Goal: Task Accomplishment & Management: Use online tool/utility

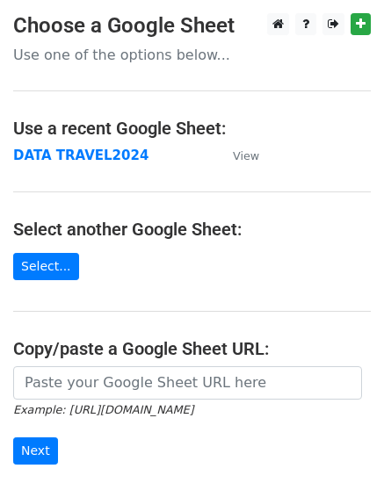
click at [84, 154] on strong "DATA TRAVEL2024" at bounding box center [80, 155] width 135 height 16
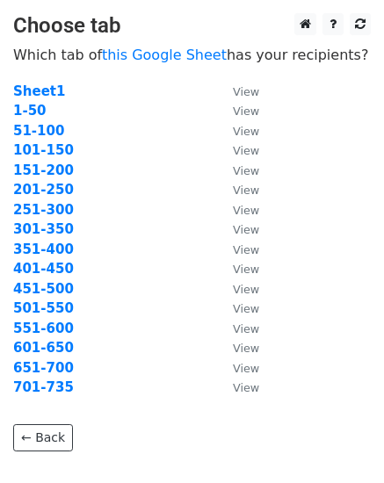
click at [45, 130] on strong "51-100" at bounding box center [38, 131] width 51 height 16
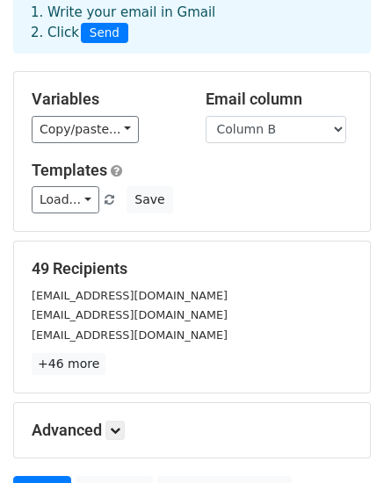
scroll to position [5, 0]
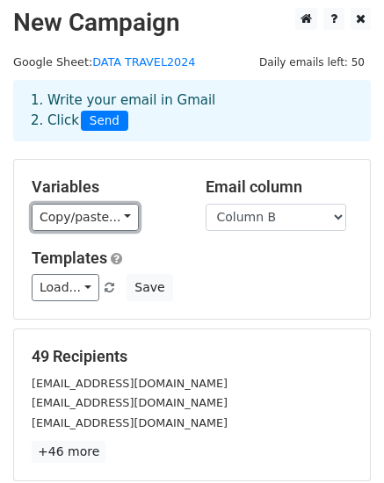
click at [54, 214] on link "Copy/paste..." at bounding box center [85, 217] width 107 height 27
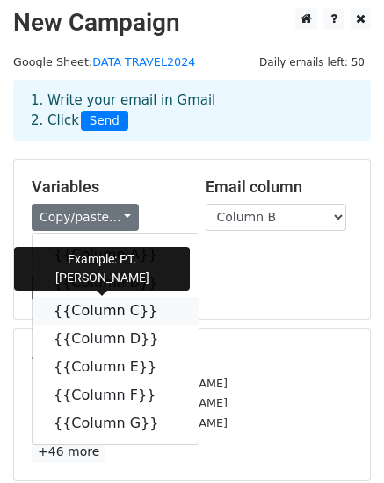
click at [75, 303] on link "{{Column C}}" at bounding box center [115, 311] width 166 height 28
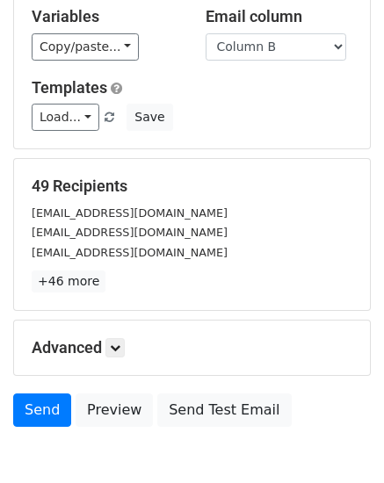
scroll to position [269, 0]
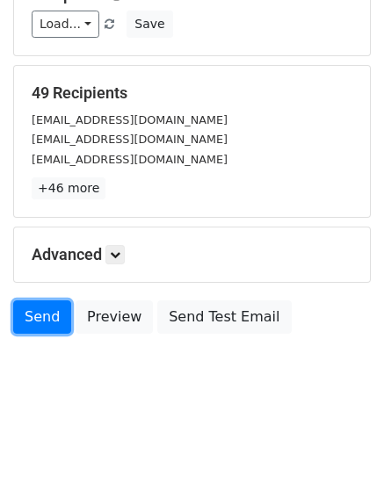
click at [41, 313] on link "Send" at bounding box center [42, 316] width 58 height 33
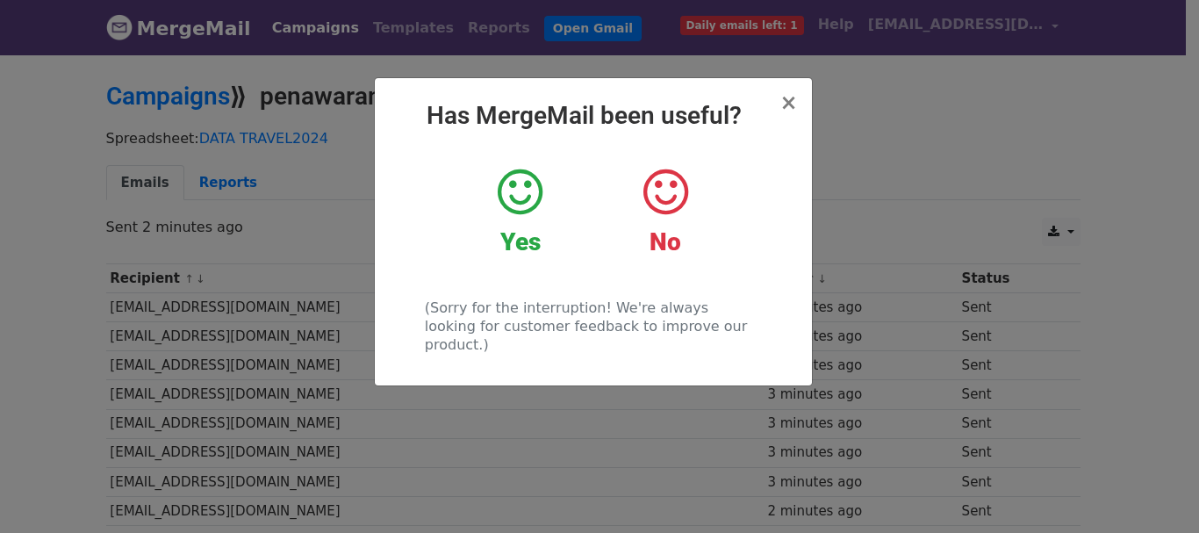
click at [526, 217] on icon at bounding box center [520, 192] width 45 height 53
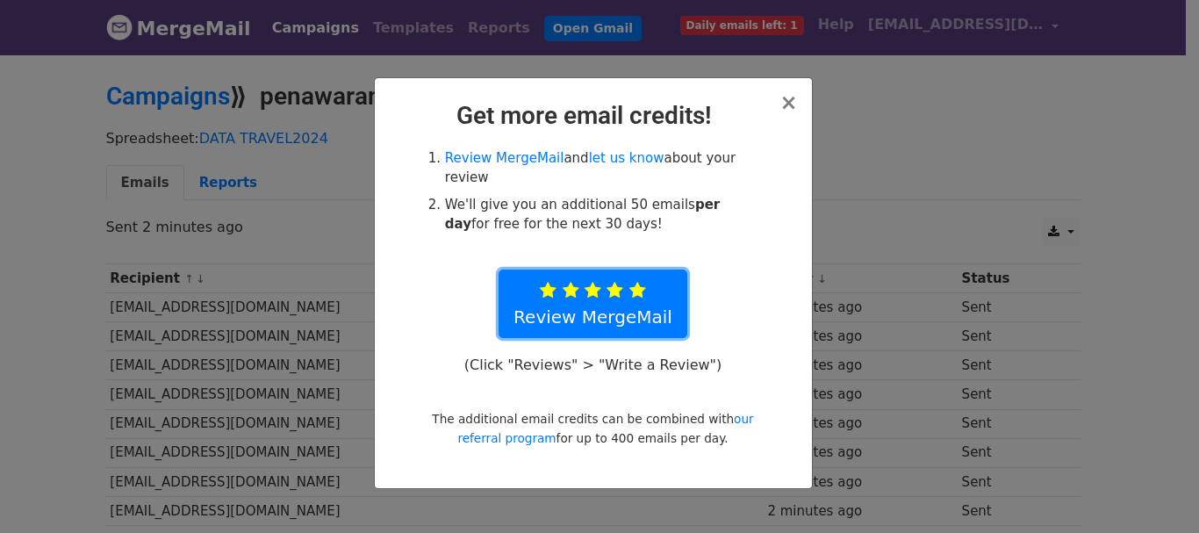
click at [637, 282] on icon at bounding box center [637, 291] width 17 height 18
click at [789, 111] on span "×" at bounding box center [788, 102] width 18 height 25
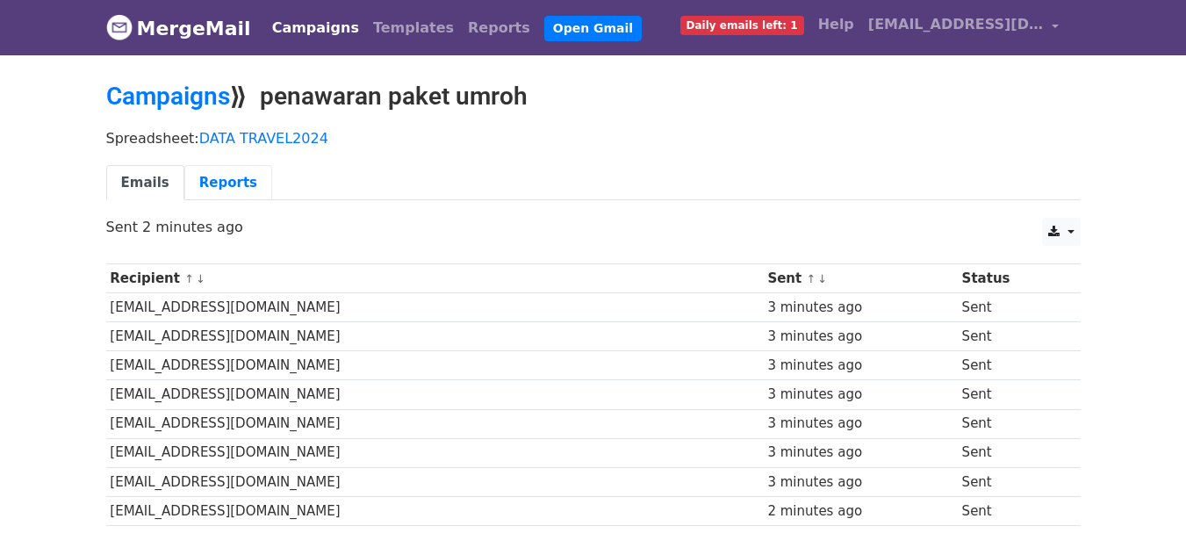
click at [213, 177] on link "Reports" at bounding box center [228, 183] width 88 height 36
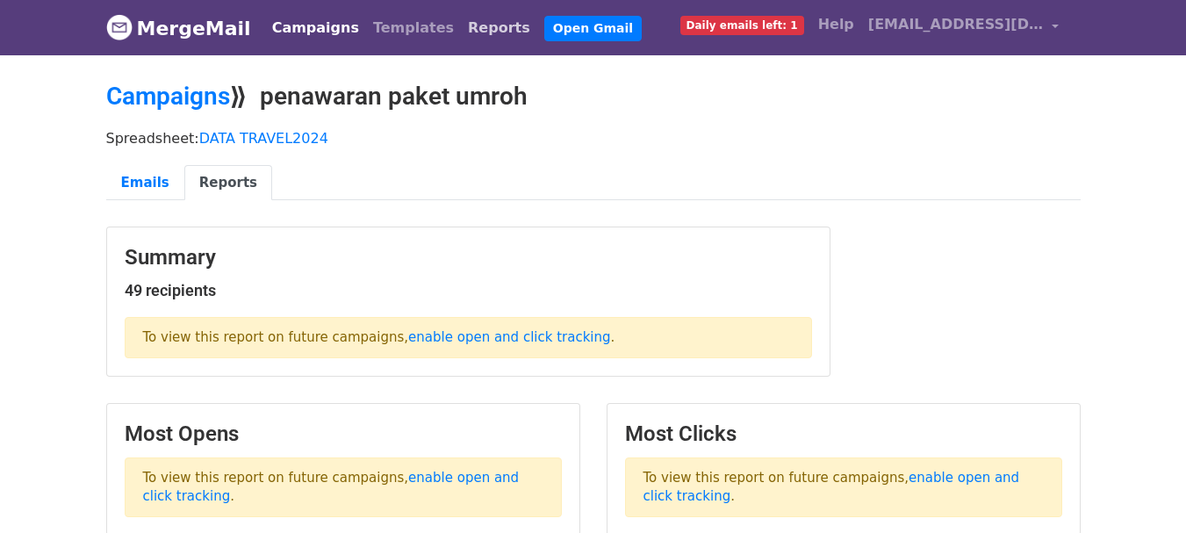
click at [461, 32] on link "Reports" at bounding box center [499, 28] width 76 height 35
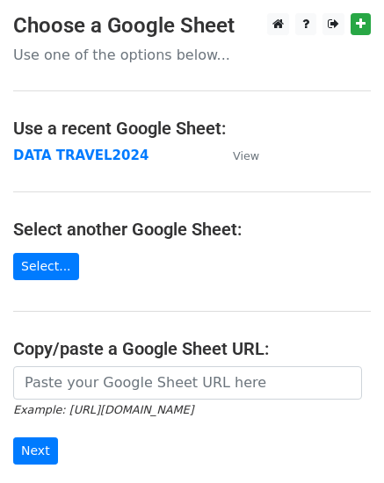
click at [76, 154] on strong "DATA TRAVEL2024" at bounding box center [80, 155] width 135 height 16
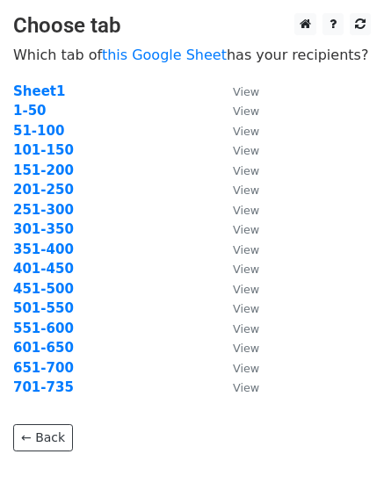
click at [54, 149] on strong "101-150" at bounding box center [43, 150] width 61 height 16
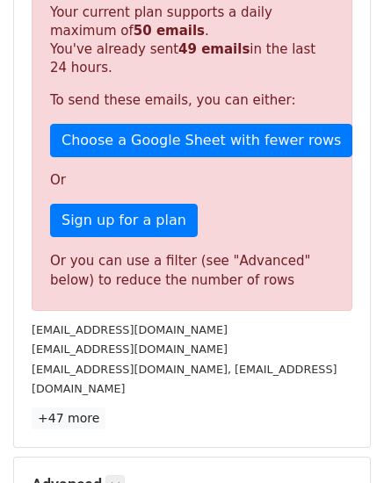
scroll to position [527, 0]
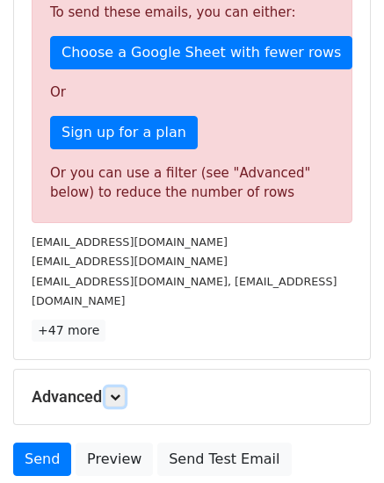
click at [115, 387] on link at bounding box center [114, 396] width 19 height 19
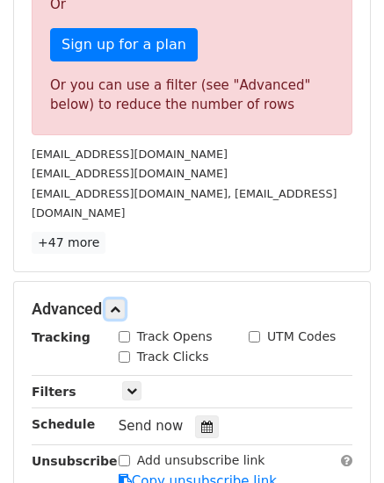
scroll to position [702, 0]
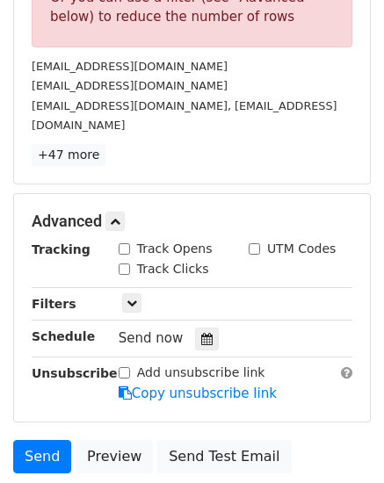
click at [201, 333] on icon at bounding box center [206, 339] width 11 height 12
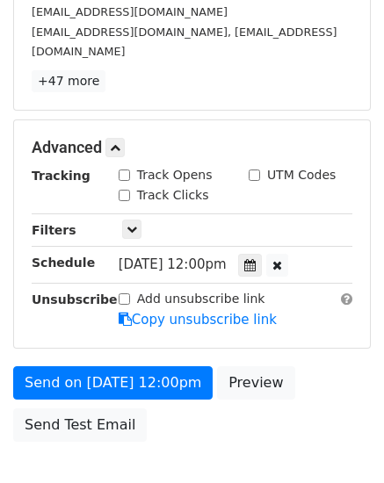
scroll to position [484, 0]
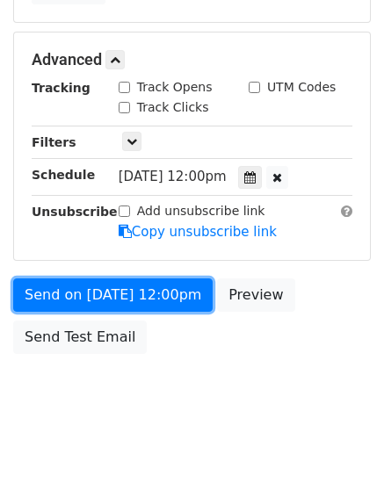
click at [39, 278] on link "Send on Sep 22 at 12:00pm" at bounding box center [112, 294] width 199 height 33
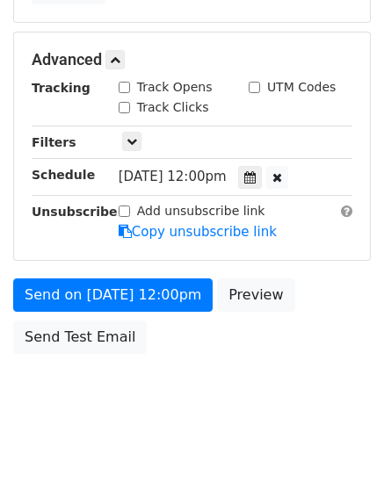
click at [255, 171] on icon at bounding box center [249, 177] width 11 height 12
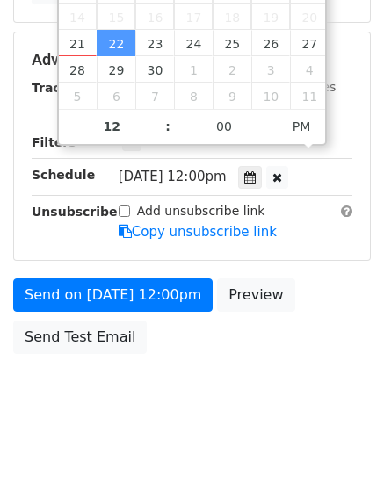
type input "2025-09-22 11:00"
type input "11"
click at [157, 132] on span at bounding box center [159, 135] width 12 height 18
type input "2025-09-22 10:00"
type input "10"
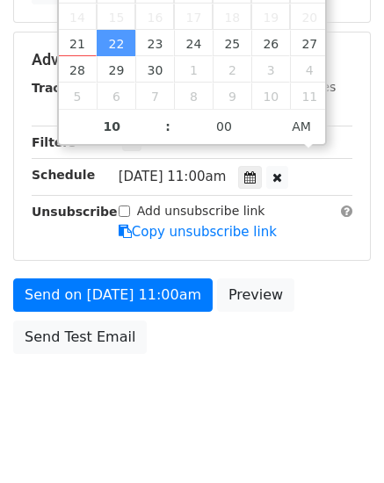
click at [155, 131] on span at bounding box center [159, 135] width 12 height 18
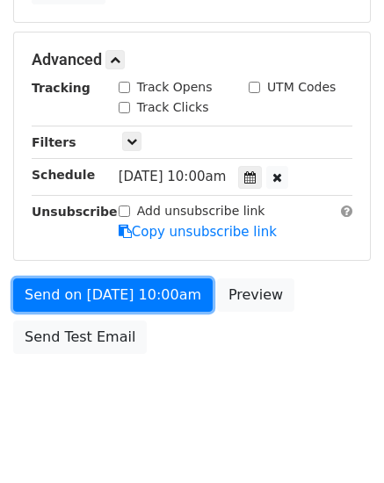
click at [183, 278] on link "Send on Sep 22 at 10:00am" at bounding box center [112, 294] width 199 height 33
click at [100, 278] on link "Send on Sep 22 at 10:00am" at bounding box center [112, 294] width 199 height 33
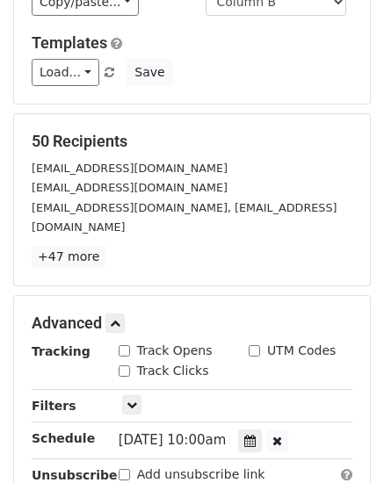
scroll to position [133, 0]
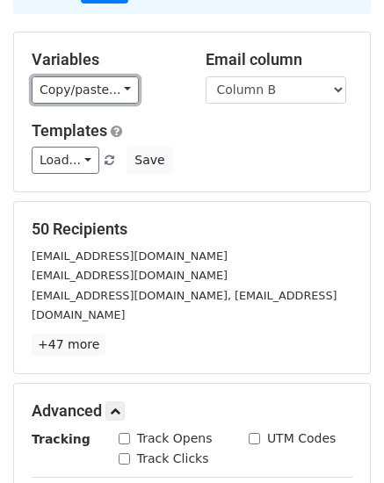
click at [73, 88] on link "Copy/paste..." at bounding box center [85, 89] width 107 height 27
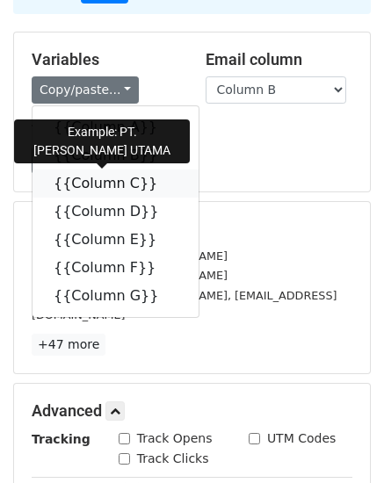
click at [80, 184] on link "{{Column C}}" at bounding box center [115, 183] width 166 height 28
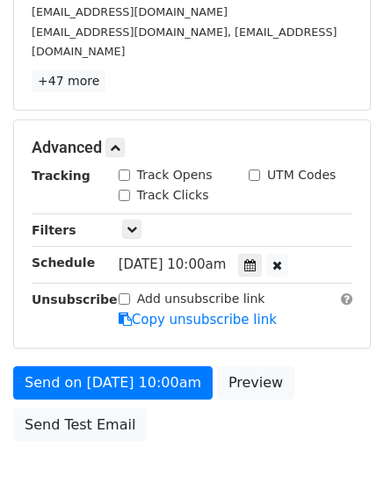
scroll to position [484, 0]
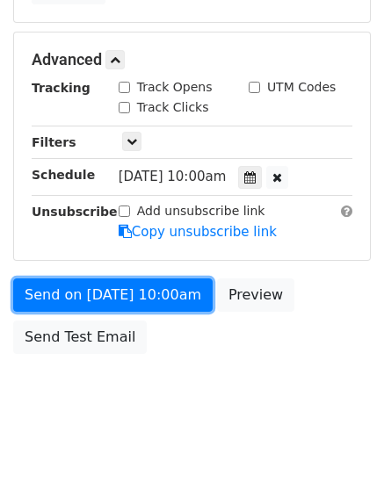
click at [88, 278] on link "Send on Sep 22 at 10:00am" at bounding box center [112, 294] width 199 height 33
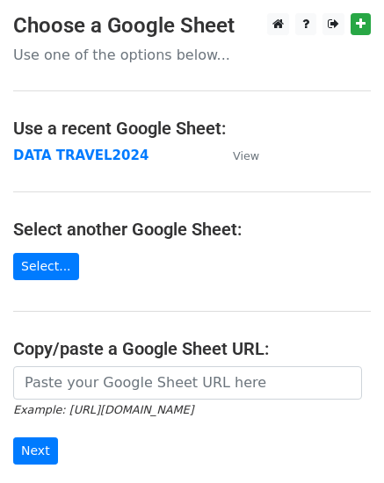
click at [48, 160] on strong "DATA TRAVEL2024" at bounding box center [80, 155] width 135 height 16
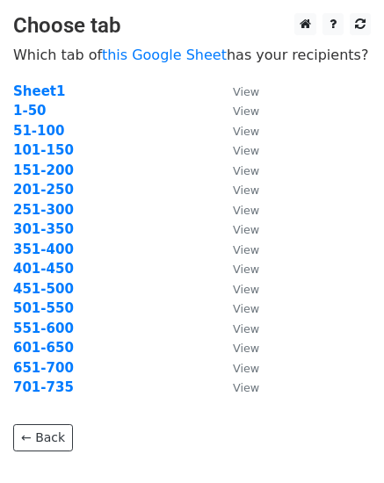
click at [47, 167] on strong "151-200" at bounding box center [43, 170] width 61 height 16
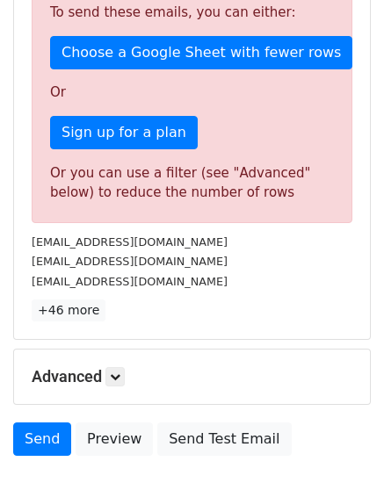
scroll to position [614, 0]
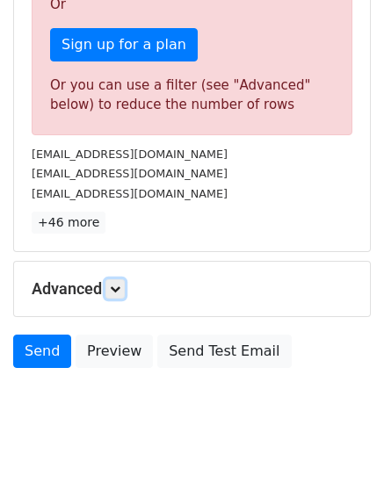
click at [115, 290] on icon at bounding box center [115, 288] width 11 height 11
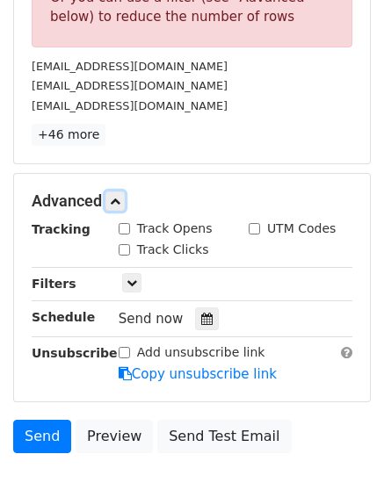
scroll to position [790, 0]
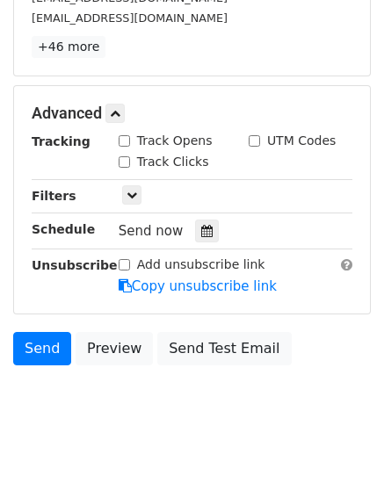
click at [201, 227] on icon at bounding box center [206, 231] width 11 height 12
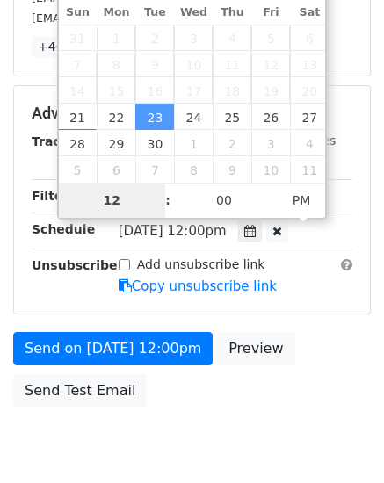
scroll to position [534, 0]
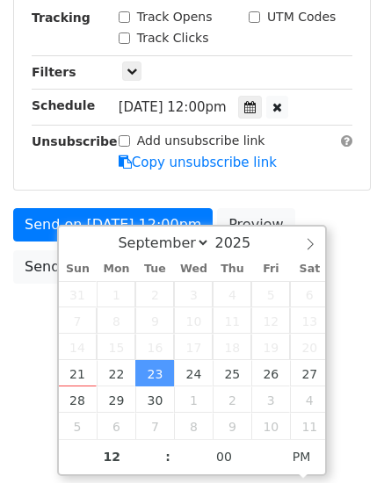
click at [255, 103] on icon at bounding box center [249, 107] width 11 height 12
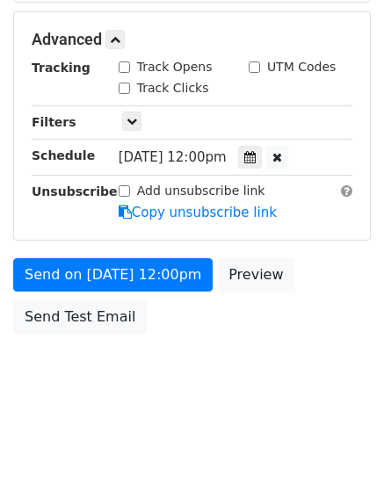
click at [255, 158] on icon at bounding box center [249, 157] width 11 height 12
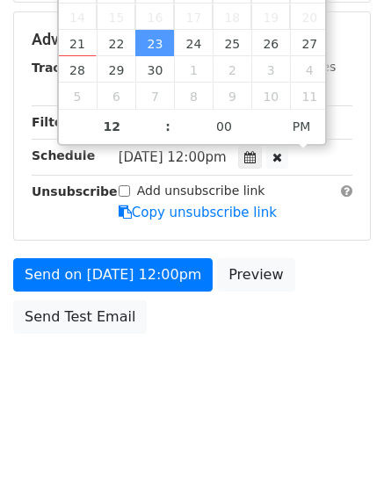
type input "2025-09-23 11:00"
type input "11"
click at [157, 132] on span at bounding box center [159, 135] width 12 height 18
type input "2025-09-23 10:00"
type input "10"
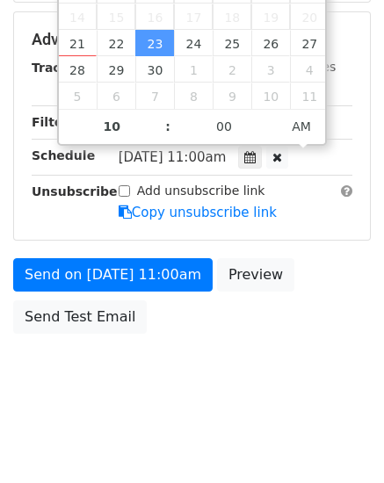
click at [157, 132] on span at bounding box center [159, 135] width 12 height 18
type input "2025-09-23 10:05"
type input "05"
click at [271, 116] on span at bounding box center [271, 118] width 12 height 18
type input "2025-09-23 10:10"
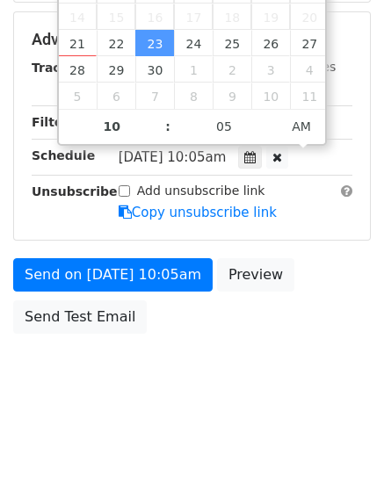
type input "10"
click at [271, 115] on div "September October November December 2025 Sun Mon Tue Wed Thu Fri Sat 31 1 2 3 4…" at bounding box center [192, 20] width 270 height 251
type input "2025-09-23 10:15"
type input "15"
click at [274, 116] on span at bounding box center [271, 118] width 12 height 18
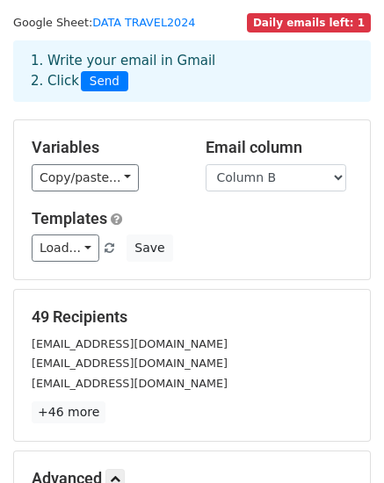
scroll to position [0, 0]
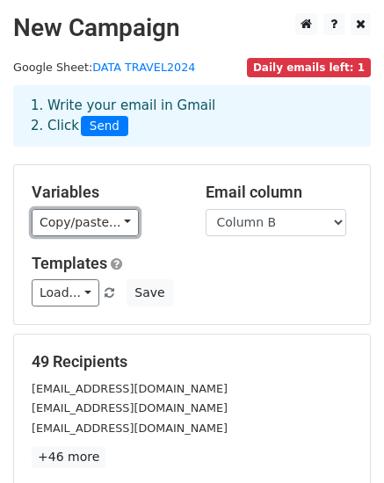
click at [99, 218] on link "Copy/paste..." at bounding box center [85, 222] width 107 height 27
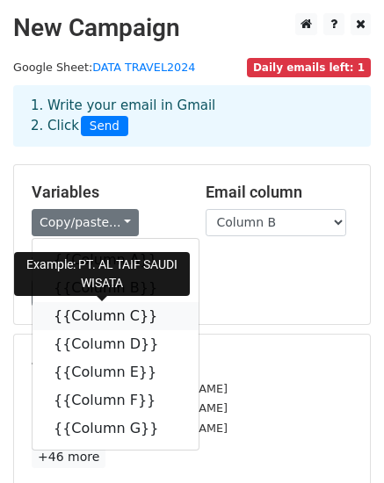
click at [87, 312] on link "{{Column C}}" at bounding box center [115, 316] width 166 height 28
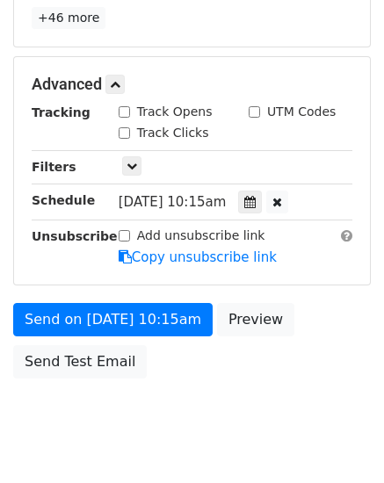
scroll to position [484, 0]
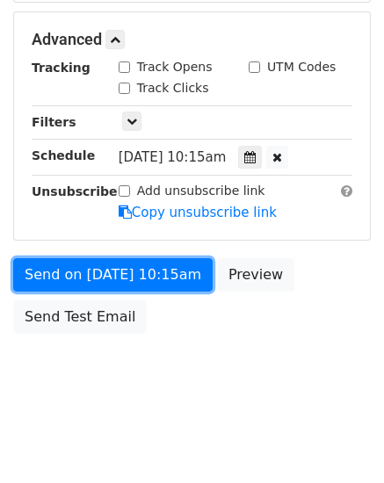
click at [81, 276] on link "Send on Sep 23 at 10:15am" at bounding box center [112, 274] width 199 height 33
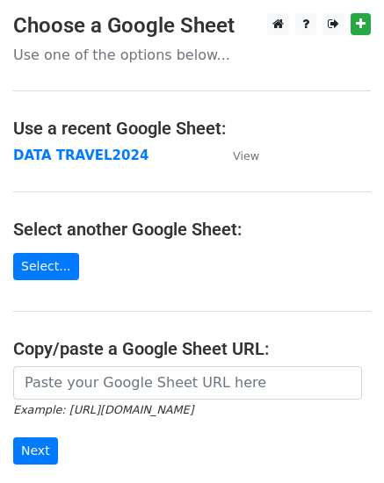
click at [90, 152] on strong "DATA TRAVEL2024" at bounding box center [80, 155] width 135 height 16
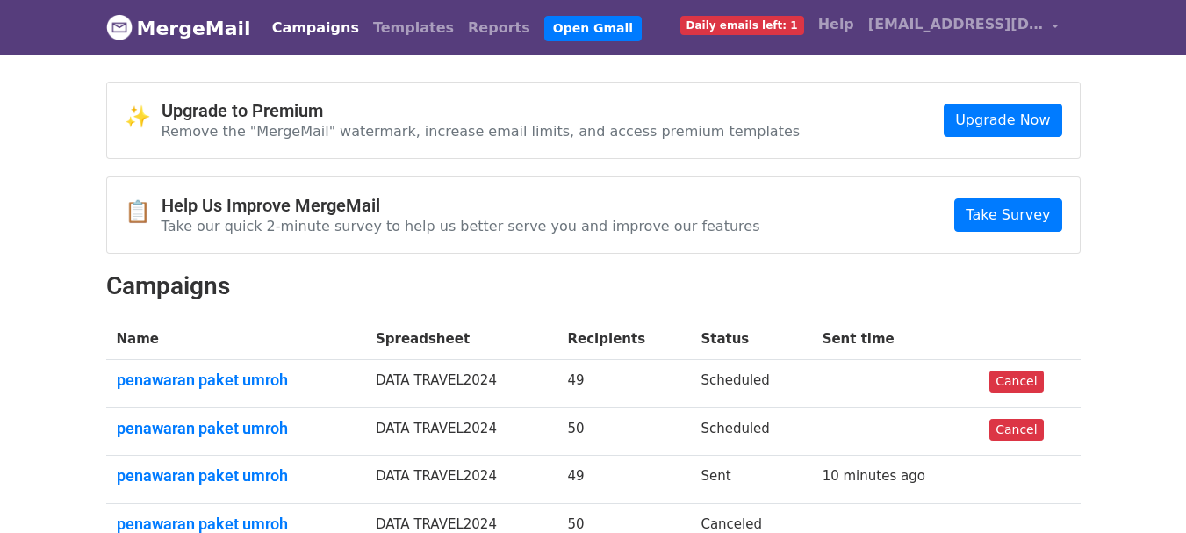
click at [213, 382] on link "penawaran paket umroh" at bounding box center [236, 379] width 238 height 19
click at [143, 376] on link "penawaran paket umroh" at bounding box center [236, 379] width 238 height 19
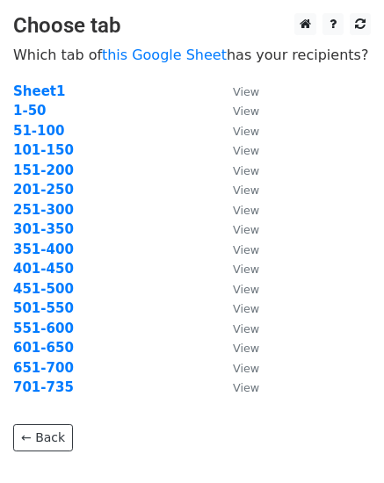
click at [25, 171] on strong "151-200" at bounding box center [43, 170] width 61 height 16
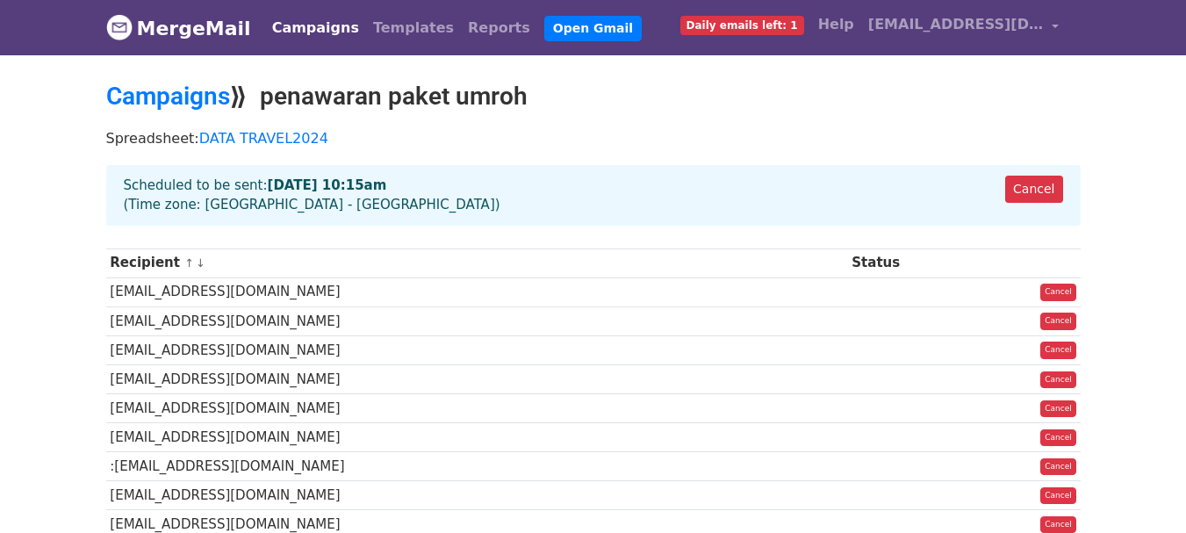
click at [302, 30] on link "Campaigns" at bounding box center [315, 28] width 101 height 35
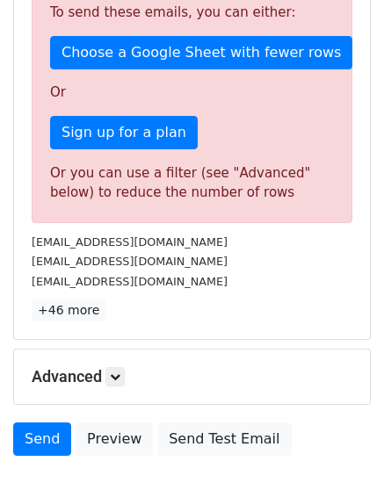
scroll to position [614, 0]
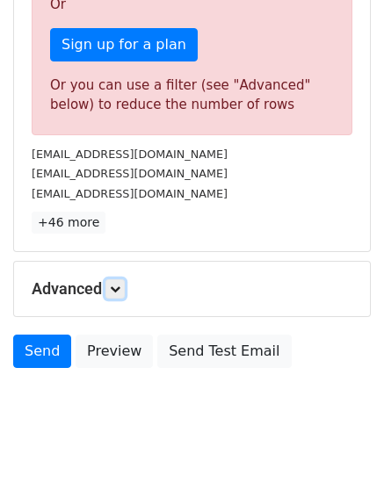
click at [115, 284] on icon at bounding box center [115, 288] width 11 height 11
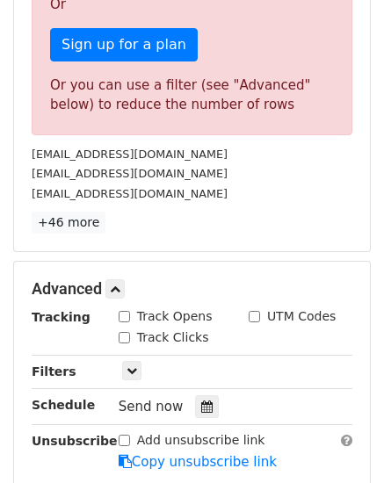
click at [201, 405] on icon at bounding box center [206, 406] width 11 height 12
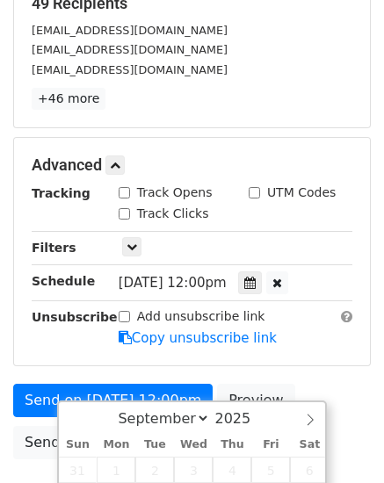
scroll to position [446, 0]
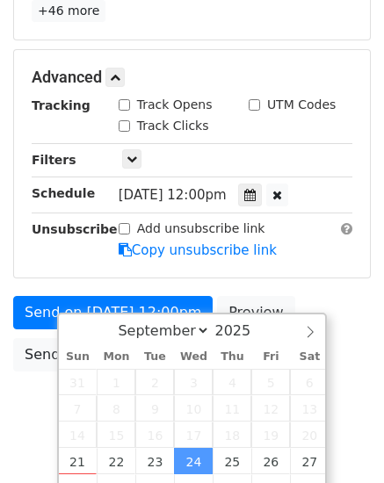
click at [255, 190] on icon at bounding box center [249, 195] width 11 height 12
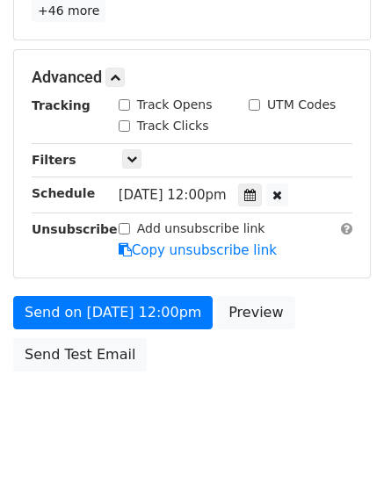
click at [255, 191] on icon at bounding box center [249, 195] width 11 height 12
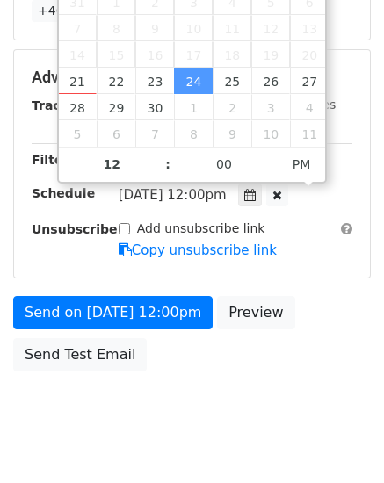
type input "2025-09-24 11:00"
type input "11"
click at [159, 176] on span at bounding box center [159, 173] width 12 height 18
type input "2025-09-24 10:00"
type input "10"
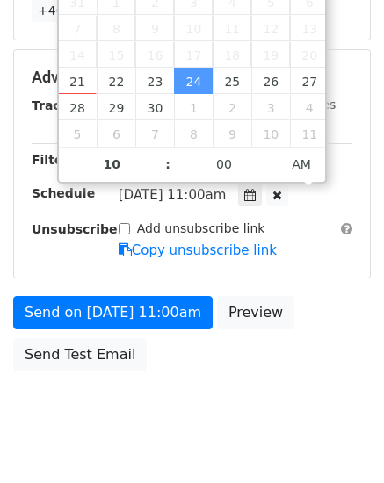
click at [159, 176] on span at bounding box center [159, 173] width 12 height 18
type input "2025-09-24 10:05"
type input "05"
click at [272, 151] on span at bounding box center [271, 156] width 12 height 18
type input "2025-09-24 10:10"
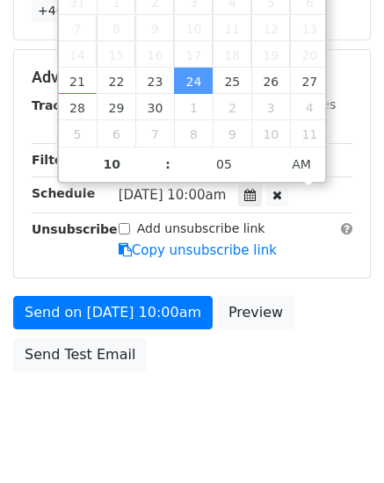
type input "10"
click at [271, 151] on span at bounding box center [271, 156] width 12 height 18
type input "2025-09-24 10:15"
type input "15"
click at [271, 151] on span at bounding box center [271, 156] width 12 height 18
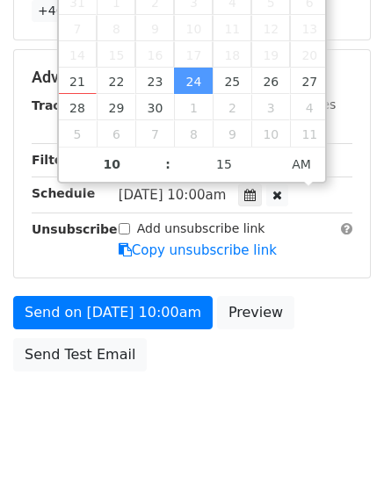
type input "2025-09-24 10:20"
type input "20"
click at [271, 151] on span at bounding box center [271, 156] width 12 height 18
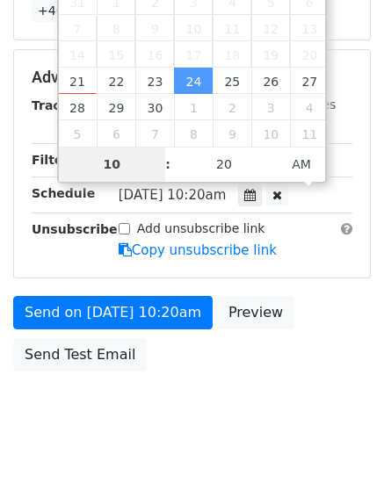
type input "2025-10-03 10:20"
select select "9"
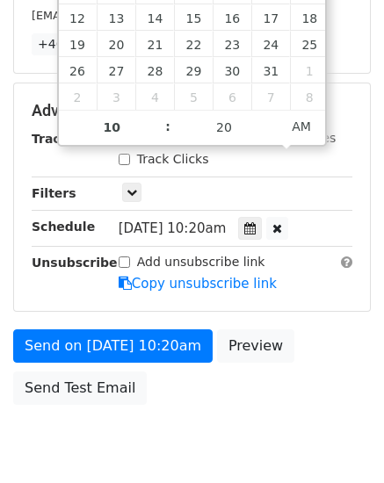
type input "2025-10-03 10:25"
type input "25"
click at [266, 113] on span at bounding box center [271, 119] width 12 height 18
type input "2025-10-03 10:30"
type input "30"
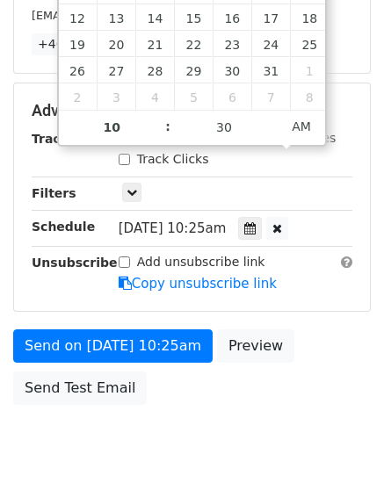
click at [266, 113] on span at bounding box center [271, 119] width 12 height 18
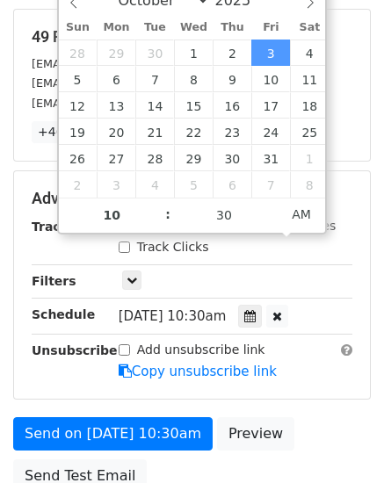
select select "8"
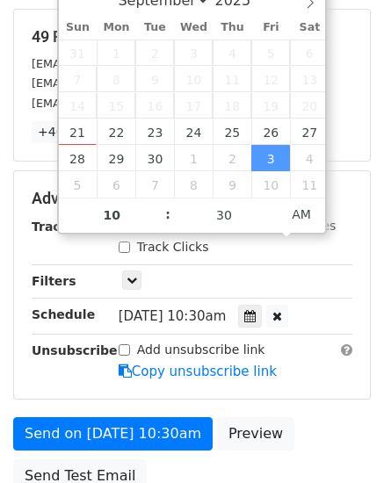
click at [68, 7] on div "September October November December 2025" at bounding box center [192, 0] width 267 height 30
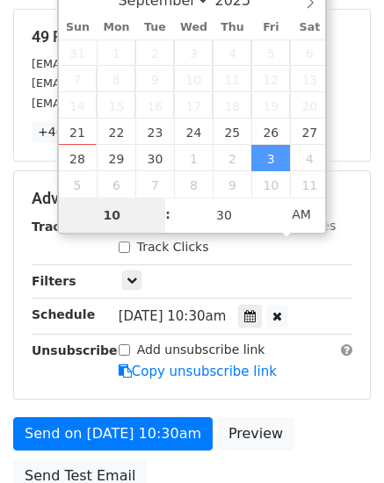
type input "2025-09-24 10:30"
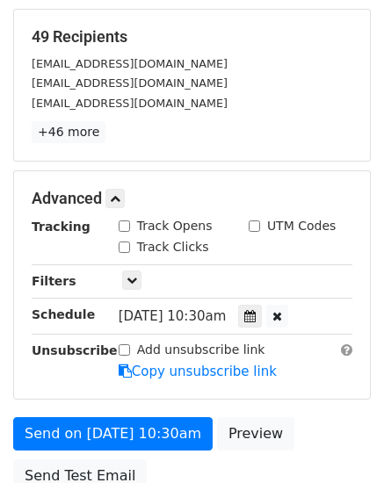
click at [245, 410] on form "Variables Copy/paste... {{Column A}} {{Column B}} {{Column C}} {{Column D}} {{C…" at bounding box center [191, 170] width 357 height 662
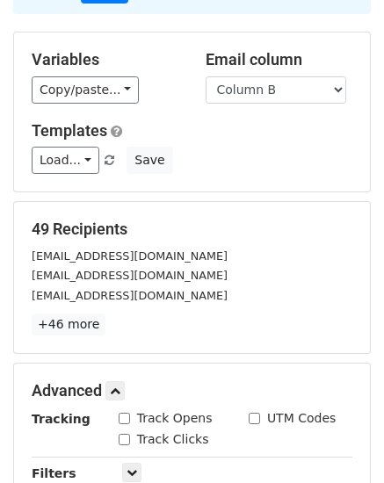
scroll to position [0, 0]
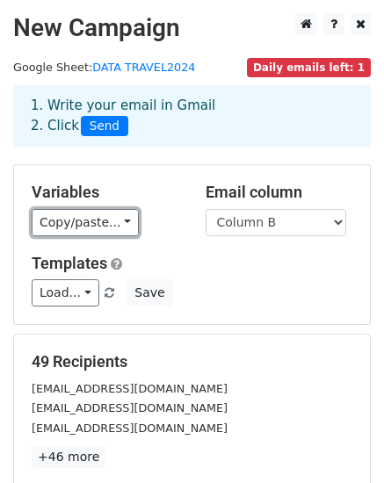
click at [89, 231] on link "Copy/paste..." at bounding box center [85, 222] width 107 height 27
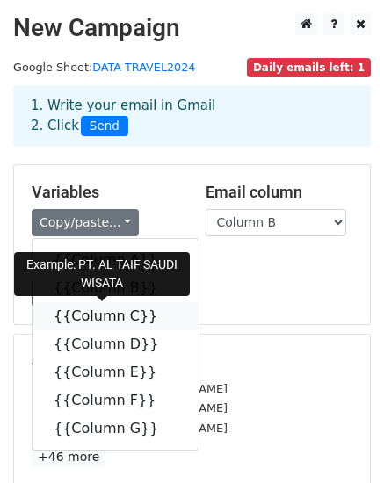
click at [104, 312] on link "{{Column C}}" at bounding box center [115, 316] width 166 height 28
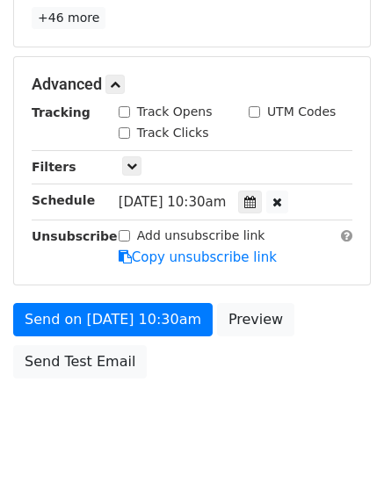
scroll to position [484, 0]
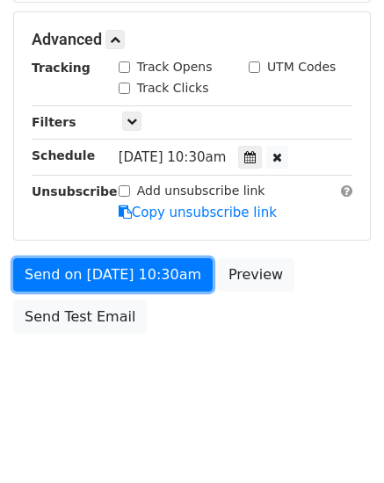
click at [100, 281] on link "Send on Sep 24 at 10:30am" at bounding box center [112, 274] width 199 height 33
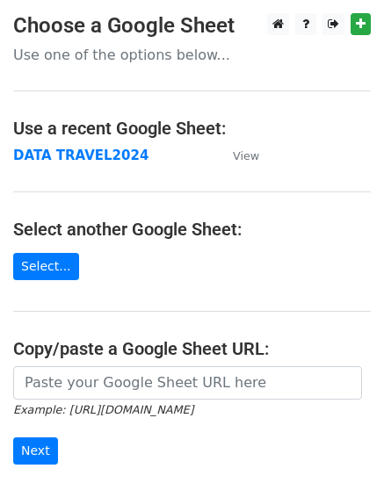
click at [40, 152] on strong "DATA TRAVEL2024" at bounding box center [80, 155] width 135 height 16
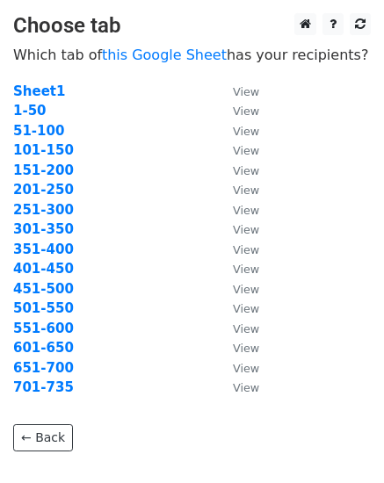
click at [18, 187] on strong "201-250" at bounding box center [43, 190] width 61 height 16
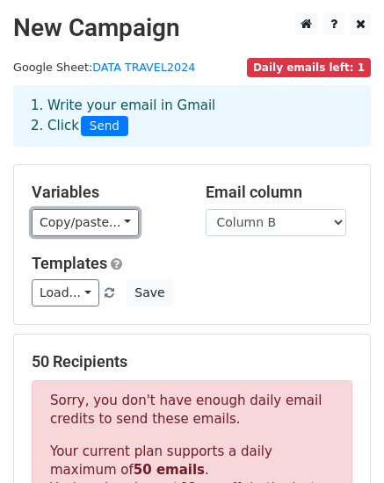
click at [88, 221] on link "Copy/paste..." at bounding box center [85, 222] width 107 height 27
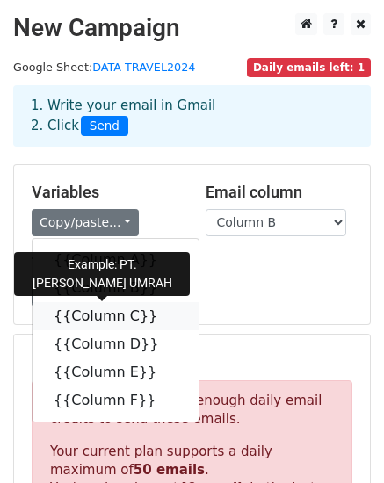
click at [97, 311] on link "{{Column C}}" at bounding box center [115, 316] width 166 height 28
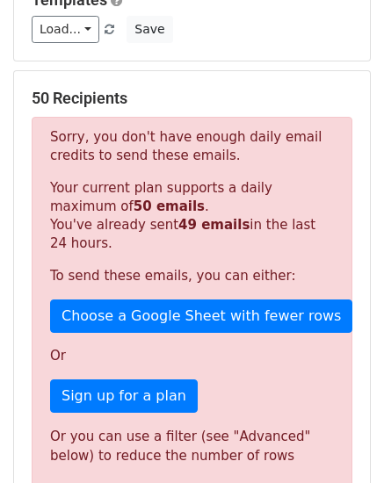
scroll to position [649, 0]
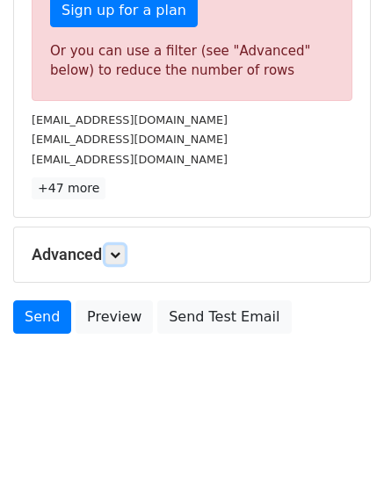
click at [113, 259] on icon at bounding box center [115, 254] width 11 height 11
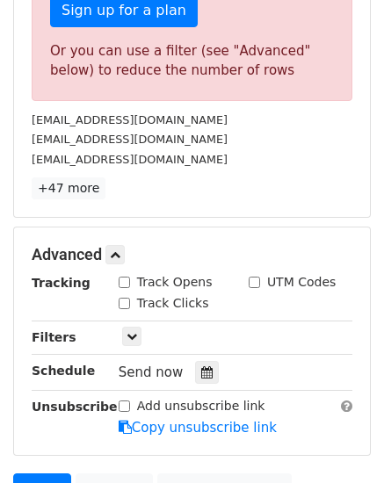
click at [201, 373] on icon at bounding box center [206, 372] width 11 height 12
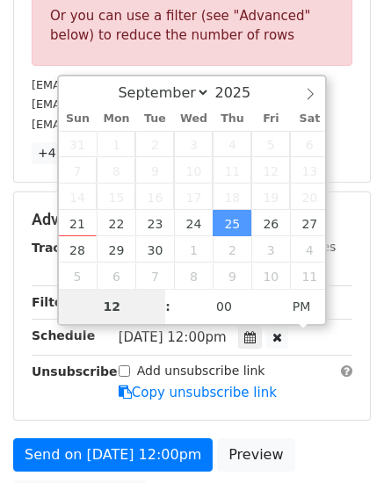
scroll to position [534, 0]
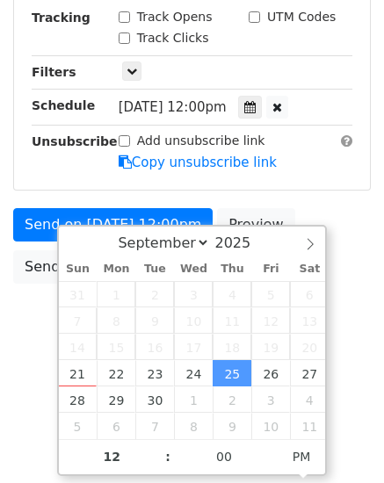
type input "[DATE] 11:00"
type input "11"
click at [154, 464] on span at bounding box center [159, 465] width 12 height 18
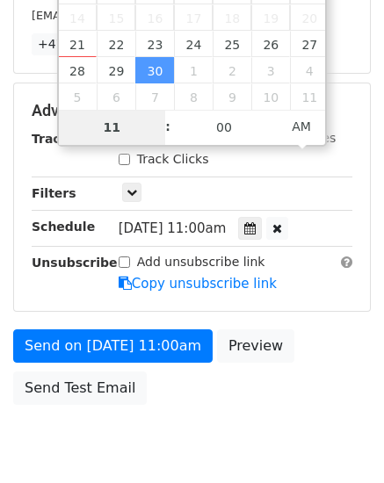
scroll to position [484, 0]
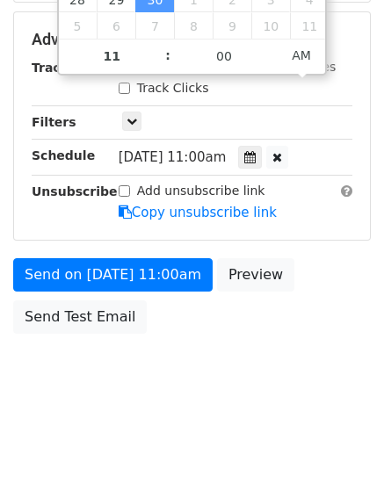
click at [255, 157] on icon at bounding box center [249, 157] width 11 height 12
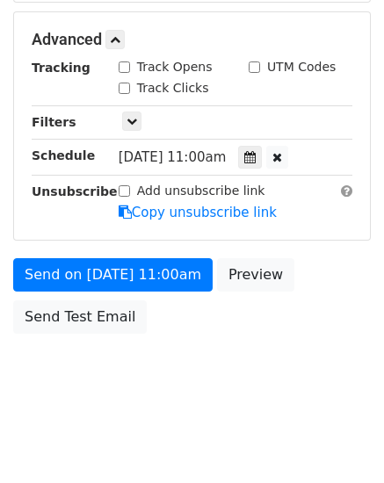
click at [219, 158] on span "Tue, Sep 30, 11:00am" at bounding box center [172, 157] width 108 height 16
click at [166, 163] on span "Tue, Sep 30, 11:00am" at bounding box center [172, 157] width 108 height 16
click at [255, 157] on icon at bounding box center [249, 157] width 11 height 12
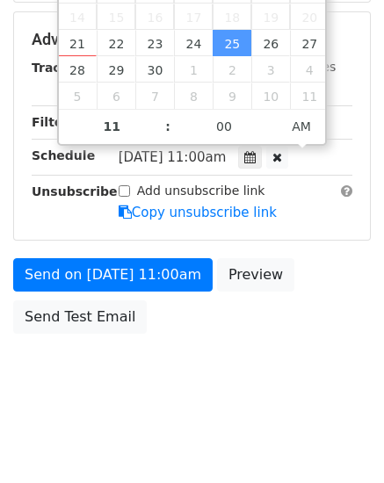
type input "2025-09-25 10:00"
type input "10"
click at [159, 131] on span at bounding box center [159, 135] width 12 height 18
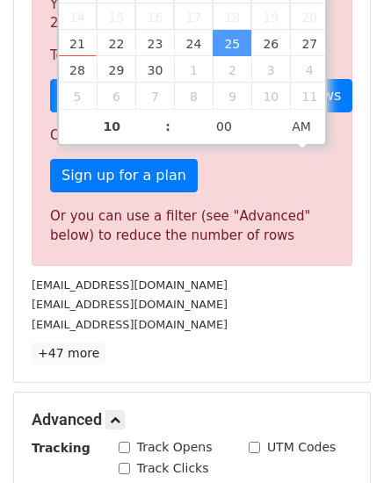
type input "2025-09-25 09:55"
type input "09"
type input "55"
click at [273, 131] on span at bounding box center [271, 135] width 12 height 18
type input "2025-09-25 09:50"
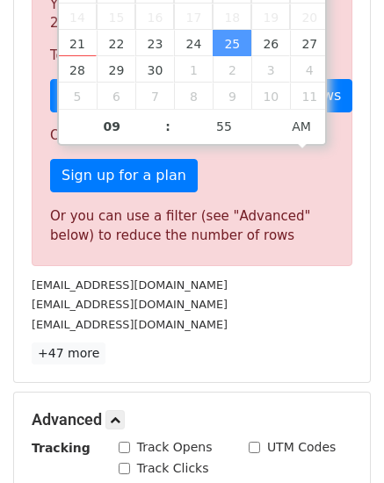
type input "50"
click at [273, 131] on span at bounding box center [271, 135] width 12 height 18
type input "2025-09-25 10:50"
type input "10"
click at [159, 118] on span at bounding box center [159, 118] width 12 height 18
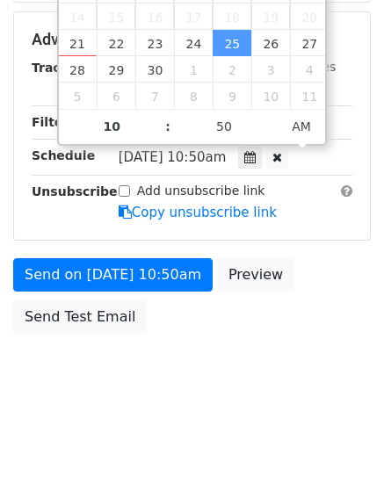
type input "2025-09-25 10:55"
type input "55"
click at [271, 117] on span at bounding box center [271, 118] width 12 height 18
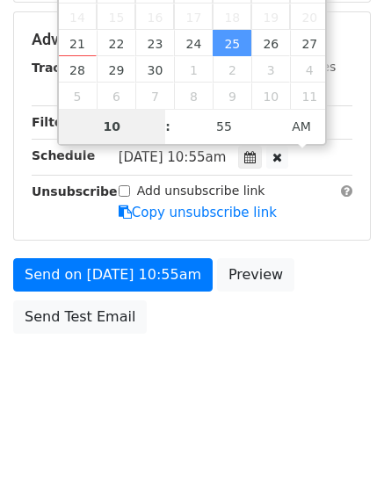
scroll to position [412, 0]
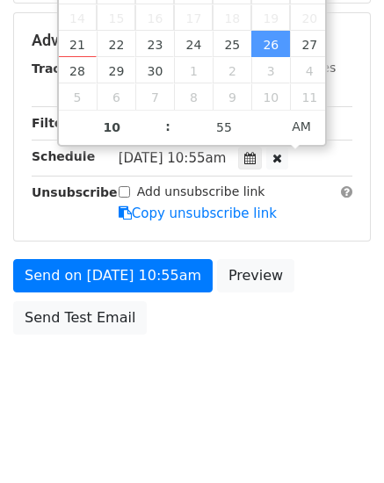
type input "2025-09-26 11:00"
type input "11"
type input "00"
click at [272, 113] on span at bounding box center [271, 119] width 12 height 18
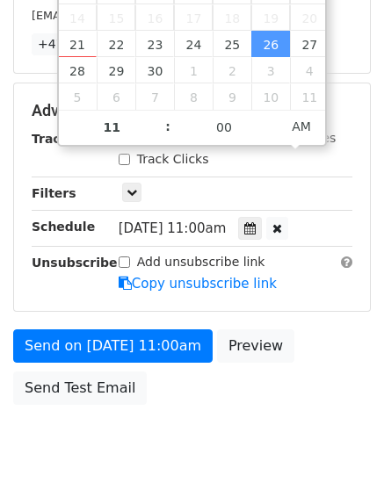
type input "2025-09-26 10:55"
type input "10"
type input "55"
click at [272, 133] on span at bounding box center [271, 136] width 12 height 18
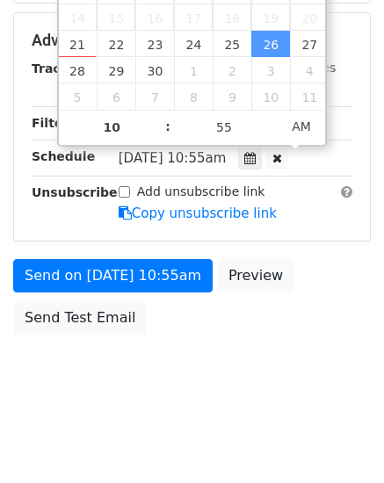
type input "2025-09-26 10:50"
type input "50"
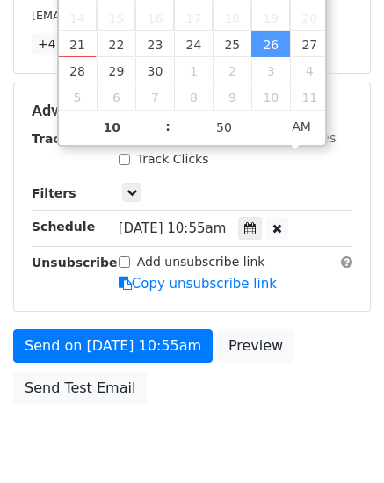
click at [272, 133] on span at bounding box center [271, 136] width 12 height 18
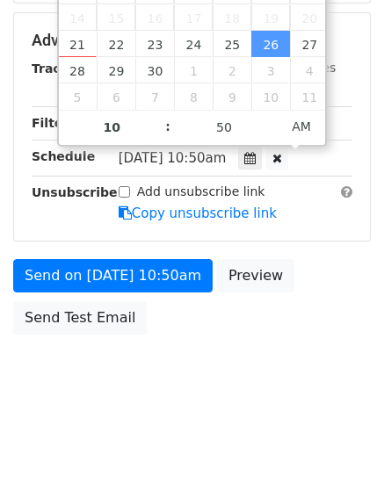
type input "2025-09-26 10:45"
type input "45"
click at [272, 133] on span at bounding box center [271, 136] width 12 height 18
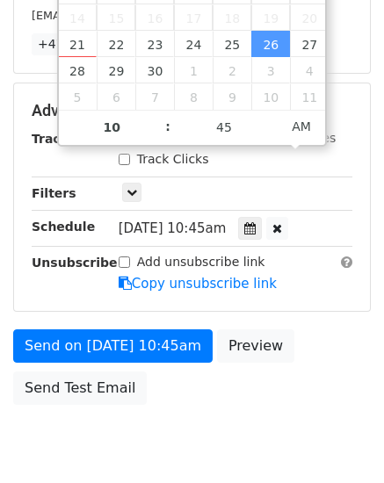
click at [156, 420] on body "New Campaign Daily emails left: 1 Google Sheet: DATA TRAVEL2024 1. Write your e…" at bounding box center [192, 42] width 384 height 883
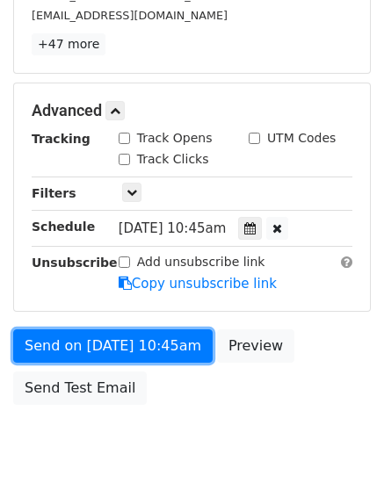
click at [67, 339] on link "Send on Sep 26 at 10:45am" at bounding box center [112, 345] width 199 height 33
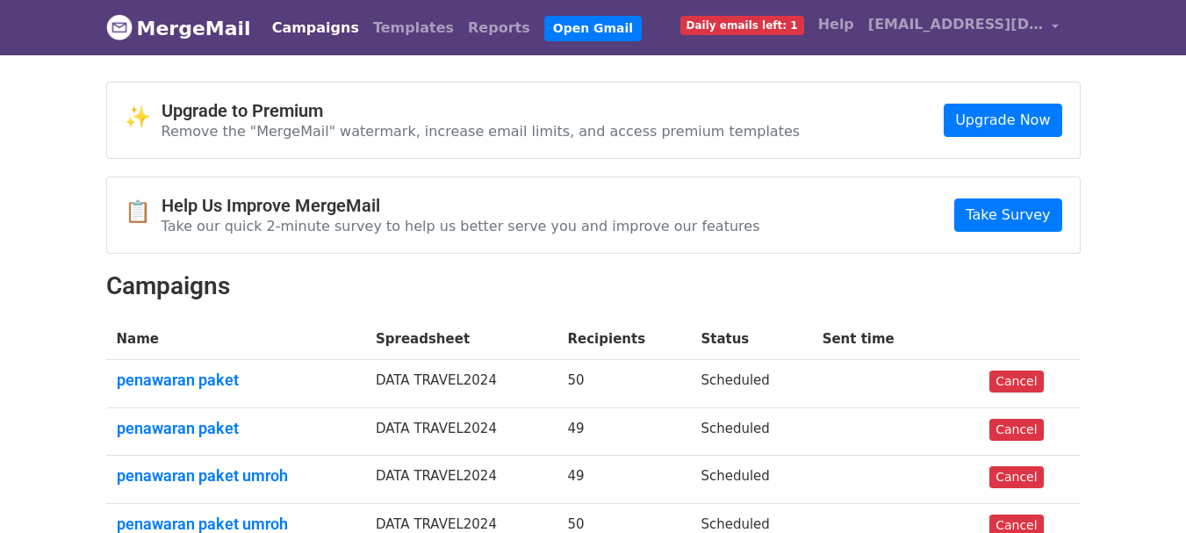
scroll to position [176, 0]
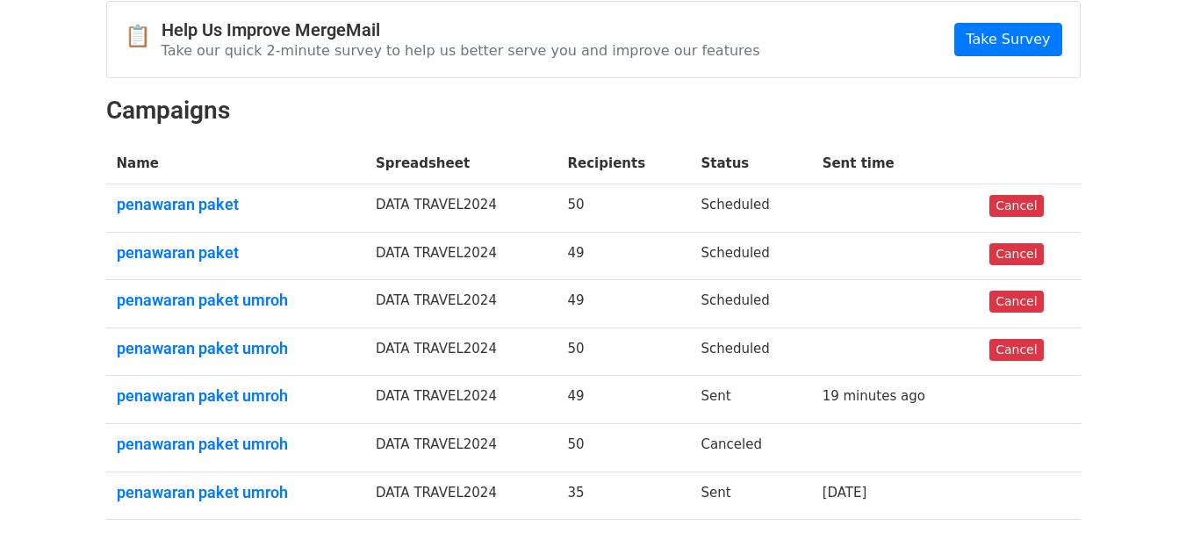
click at [186, 210] on link "penawaran paket" at bounding box center [236, 204] width 238 height 19
click at [203, 250] on link "penawaran paket" at bounding box center [236, 252] width 238 height 19
click at [137, 204] on link "penawaran paket" at bounding box center [236, 204] width 238 height 19
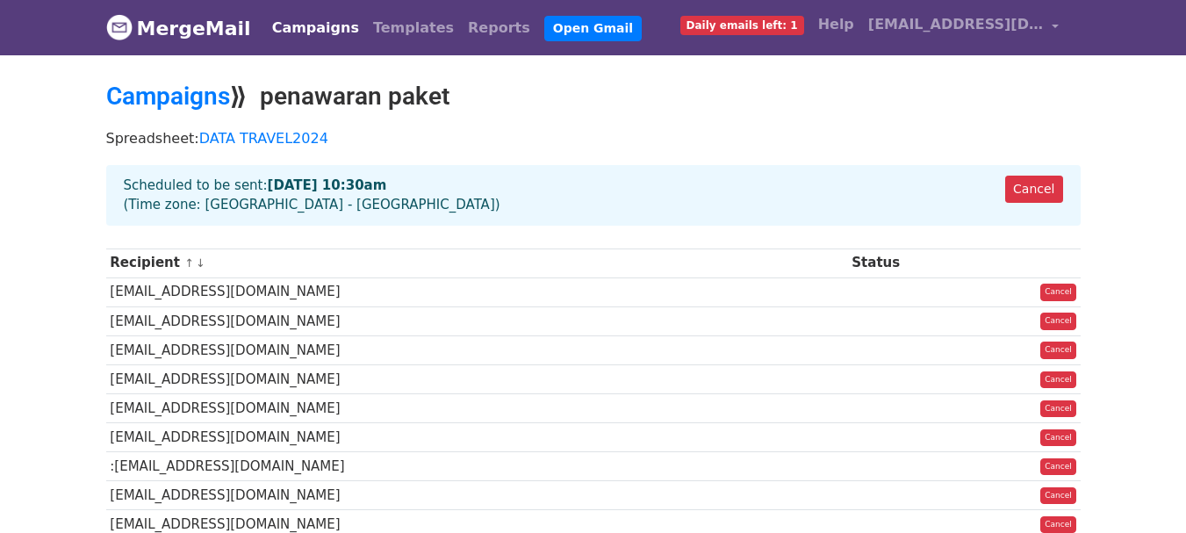
click at [616, 87] on h2 "Campaigns ⟫ penawaran paket" at bounding box center [593, 97] width 974 height 30
click at [268, 190] on strong "Sep 24 at 10:30am" at bounding box center [327, 185] width 119 height 16
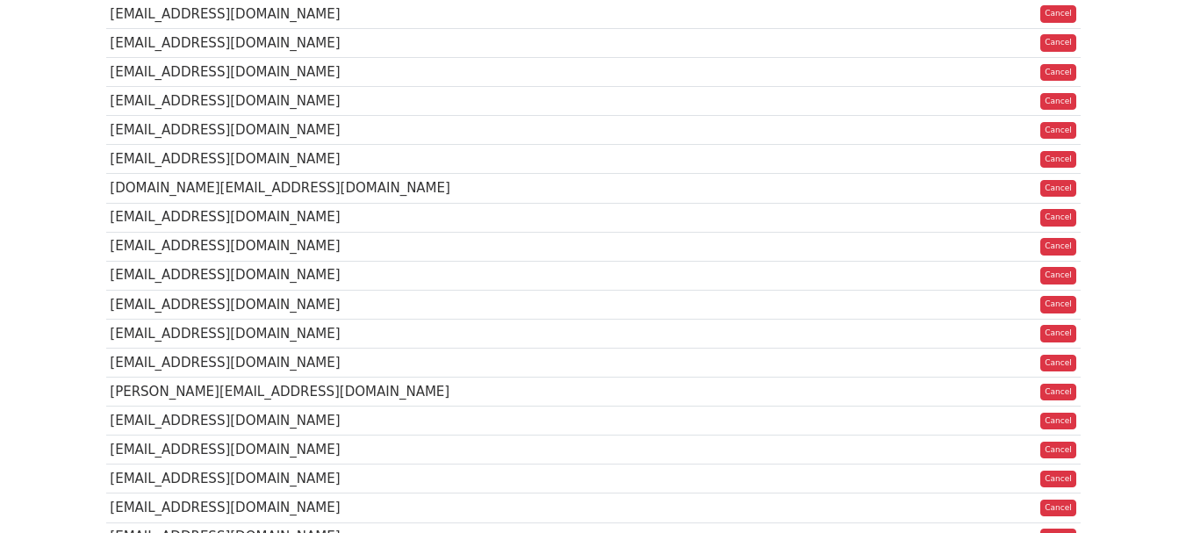
scroll to position [771, 0]
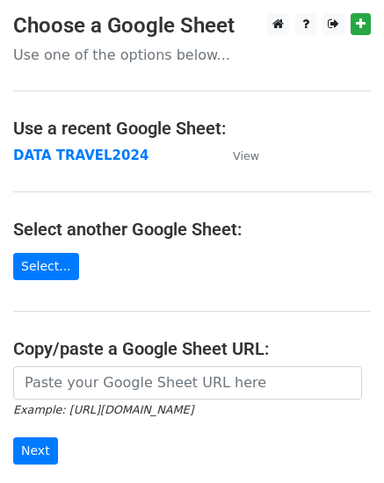
click at [47, 158] on strong "DATA TRAVEL2024" at bounding box center [80, 155] width 135 height 16
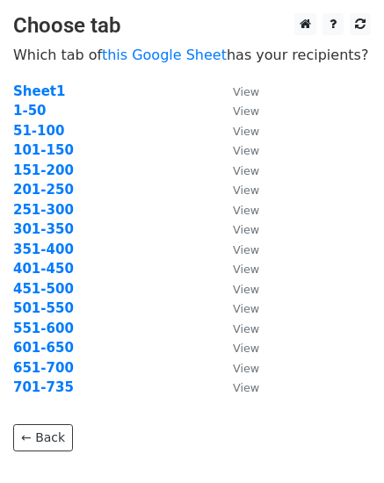
click at [29, 210] on strong "251-300" at bounding box center [43, 210] width 61 height 16
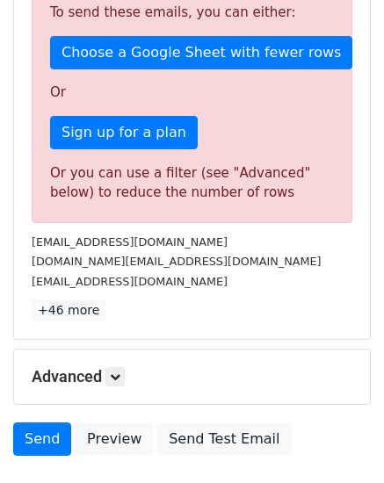
scroll to position [649, 0]
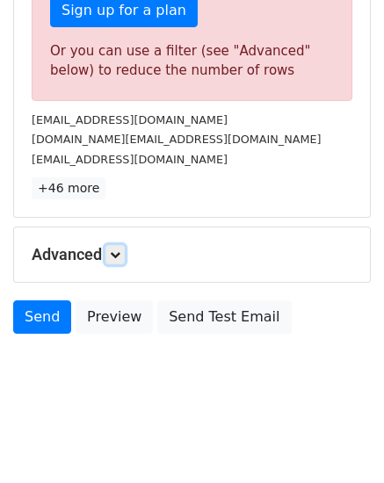
click at [119, 253] on icon at bounding box center [115, 254] width 11 height 11
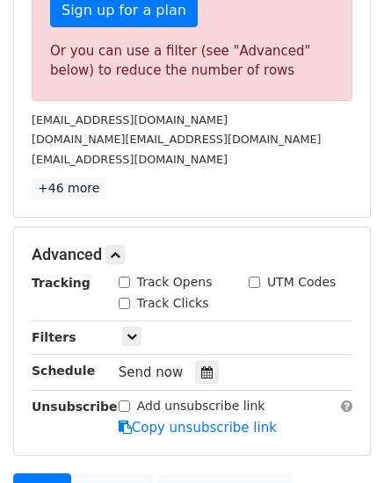
click at [201, 369] on icon at bounding box center [206, 372] width 11 height 12
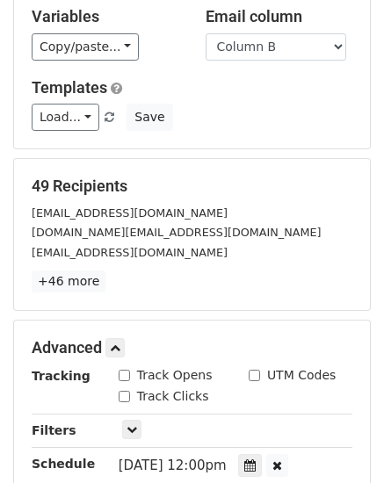
scroll to position [263, 0]
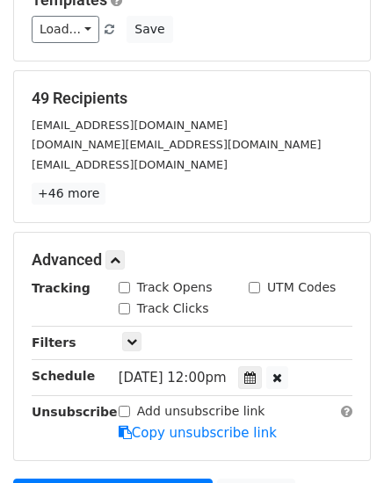
click at [255, 384] on icon at bounding box center [249, 377] width 11 height 12
click at [255, 377] on icon at bounding box center [249, 377] width 11 height 12
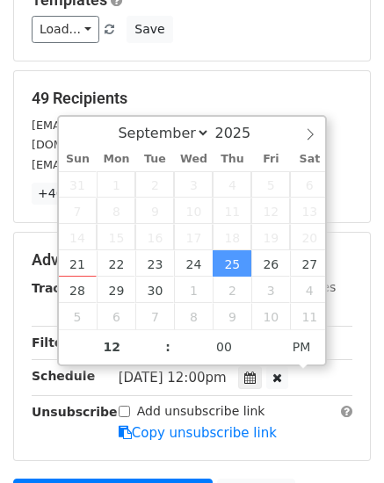
type input "[DATE] 11:00"
type input "11"
click at [156, 352] on span at bounding box center [159, 356] width 12 height 18
type input "[DATE] 10:00"
type input "10"
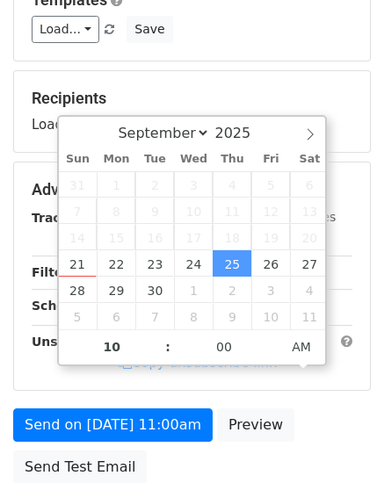
click at [156, 352] on span at bounding box center [159, 356] width 12 height 18
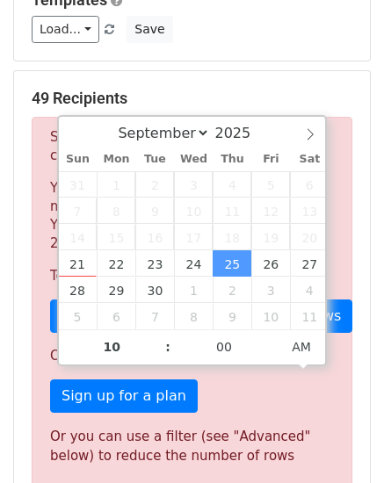
type input "[DATE] 10:05"
type input "05"
click at [270, 336] on span at bounding box center [271, 338] width 12 height 18
type input "[DATE] 10:10"
type input "10"
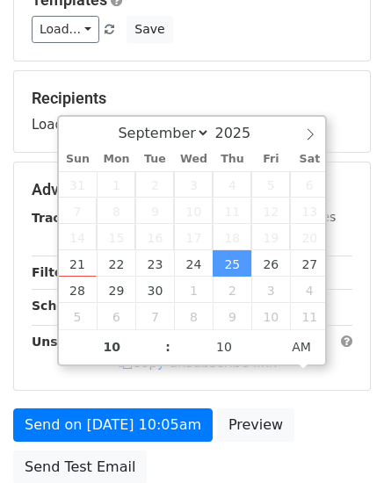
click at [270, 336] on span at bounding box center [271, 338] width 12 height 18
type input "[DATE] 10:15"
type input "15"
click at [270, 336] on span at bounding box center [271, 338] width 12 height 18
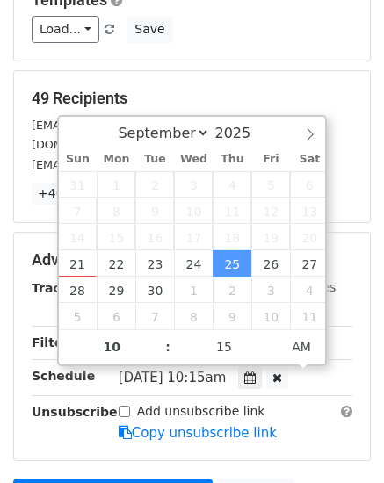
type input "[DATE] 10:20"
type input "20"
click at [270, 336] on span at bounding box center [271, 338] width 12 height 18
type input "[DATE] 10:25"
type input "25"
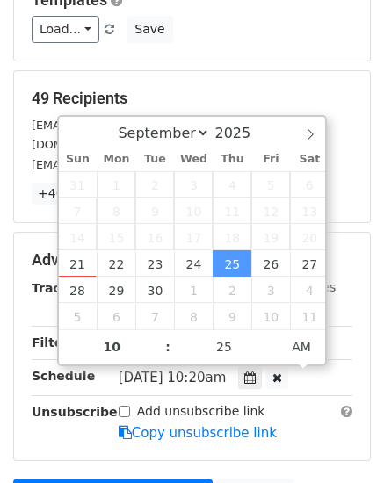
click at [270, 336] on span at bounding box center [271, 338] width 12 height 18
type input "[DATE] 10:30"
type input "30"
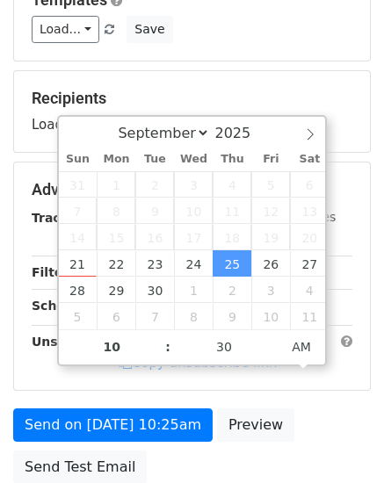
click at [270, 336] on span at bounding box center [271, 338] width 12 height 18
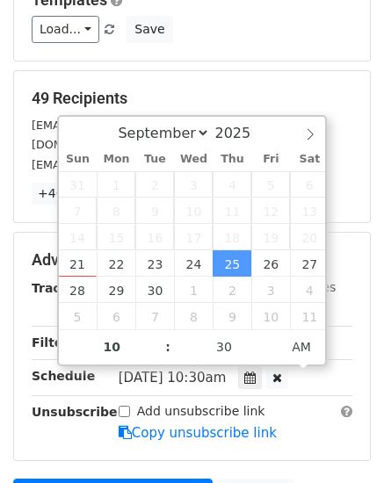
type input "[DATE] 10:35"
type input "35"
click at [270, 336] on span at bounding box center [271, 338] width 12 height 18
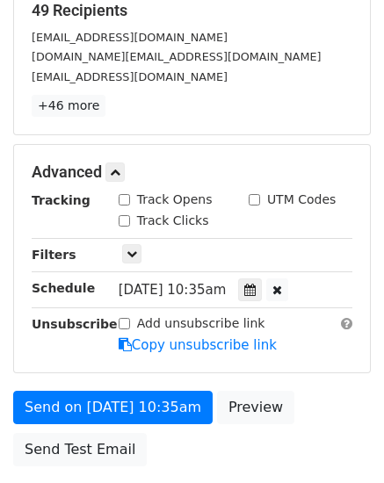
click at [307, 386] on form "Variables Copy/paste... {{Column A}} {{Column B}} {{Column C}} {{Column D}} {{C…" at bounding box center [191, 144] width 357 height 662
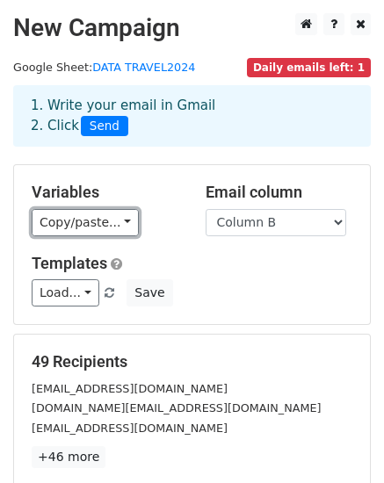
click at [74, 214] on link "Copy/paste..." at bounding box center [85, 222] width 107 height 27
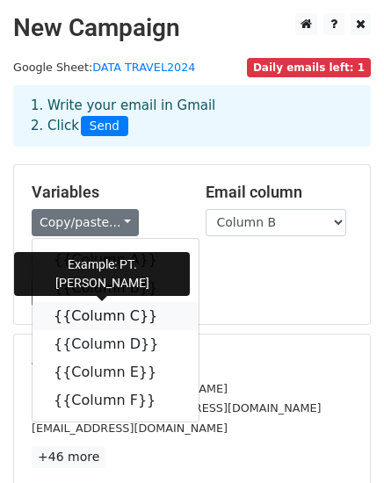
click at [84, 319] on link "{{Column C}}" at bounding box center [115, 316] width 166 height 28
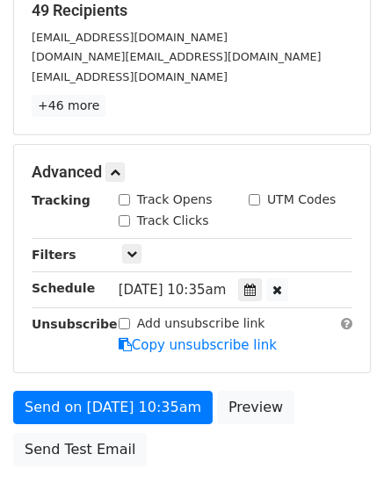
scroll to position [484, 0]
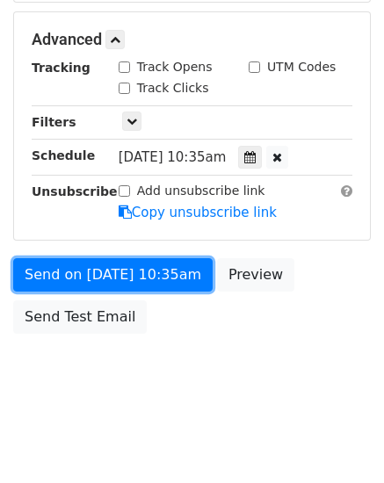
click at [113, 272] on link "Send on [DATE] 10:35am" at bounding box center [112, 274] width 199 height 33
